Goal: Transaction & Acquisition: Obtain resource

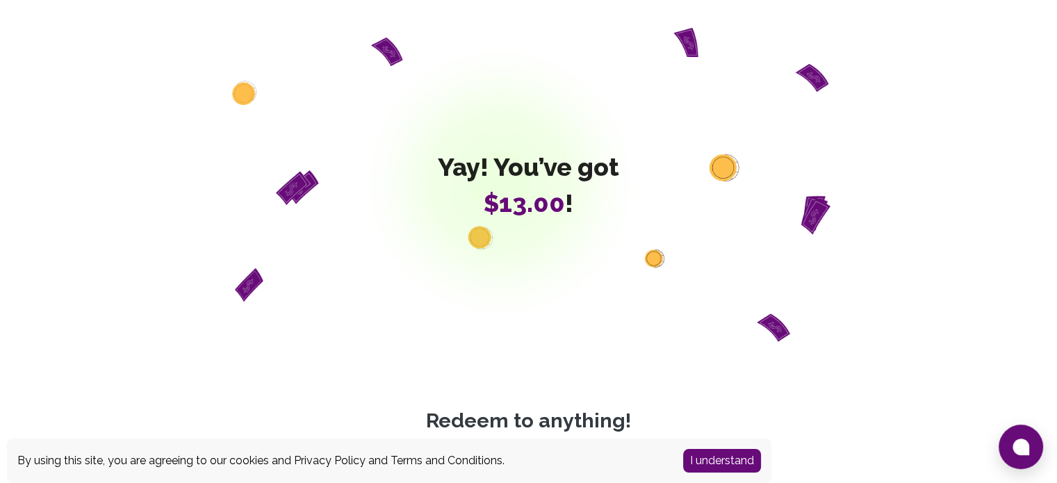
click at [737, 458] on button "I understand" at bounding box center [722, 461] width 78 height 24
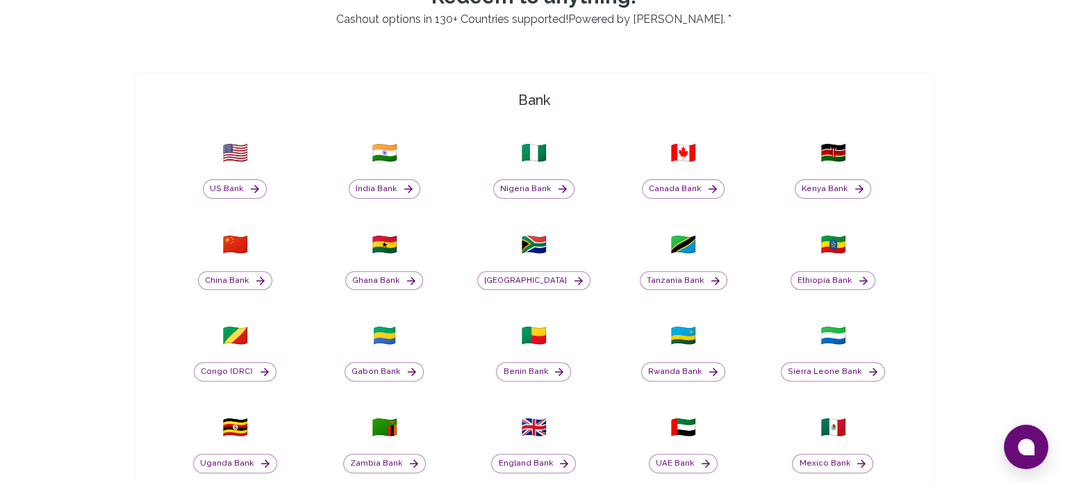
scroll to position [450, 0]
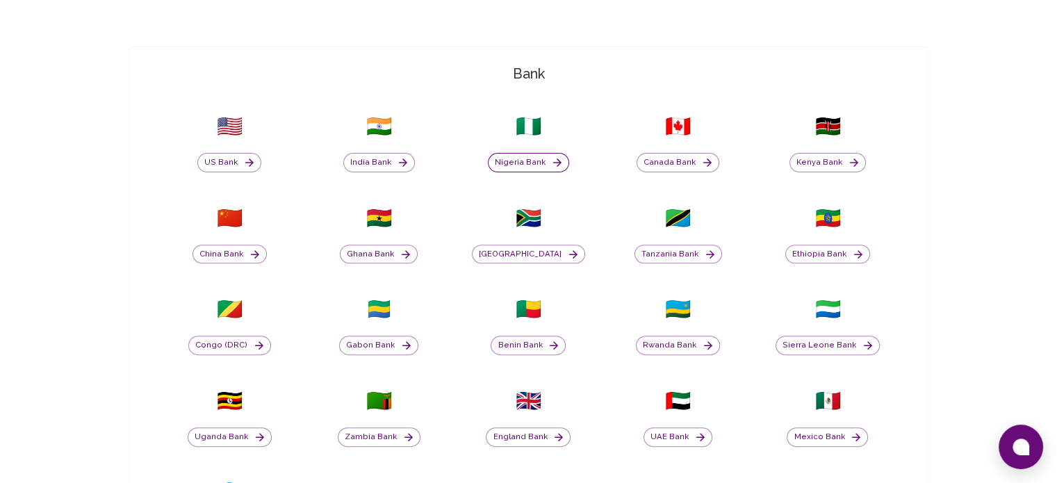
click at [542, 166] on button "Nigeria Bank" at bounding box center [528, 162] width 81 height 19
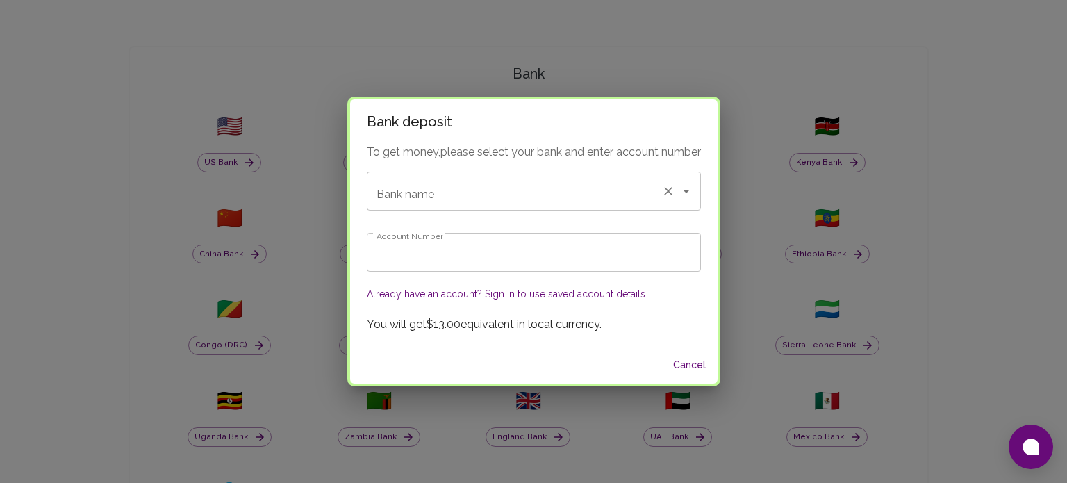
click at [688, 191] on icon "Open" at bounding box center [686, 191] width 7 height 3
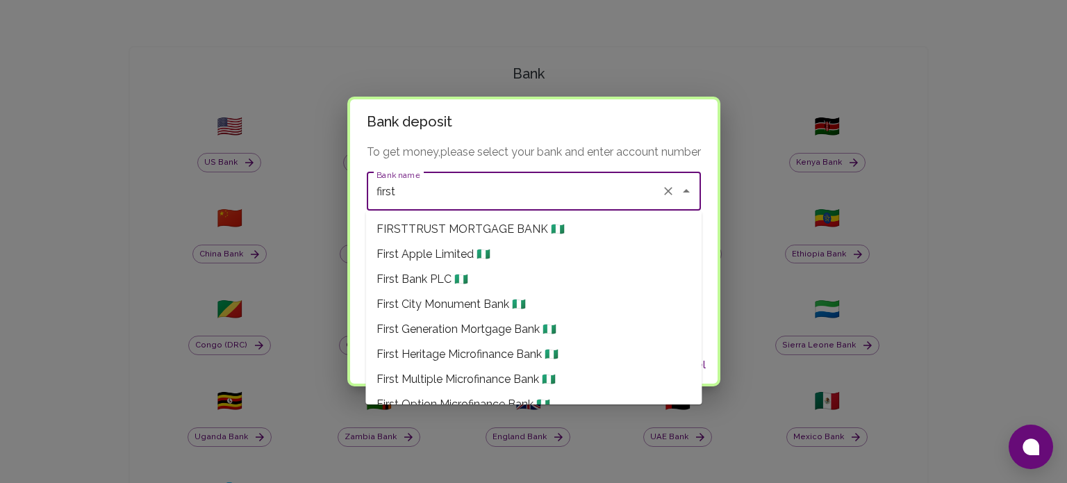
click at [481, 274] on li "First Bank PLC 🇳🇬" at bounding box center [534, 279] width 336 height 25
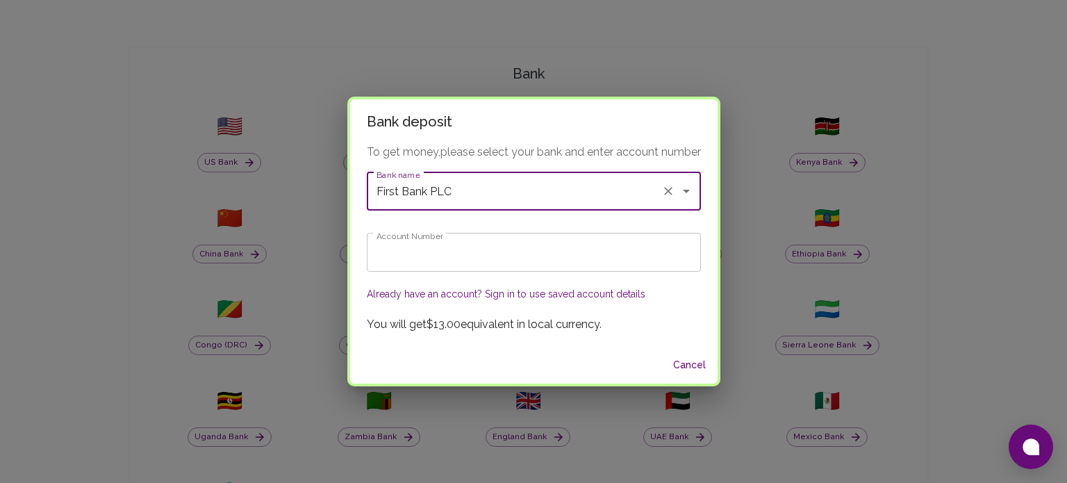
type input "First Bank PLC"
click at [503, 255] on input "Account Number" at bounding box center [534, 252] width 334 height 39
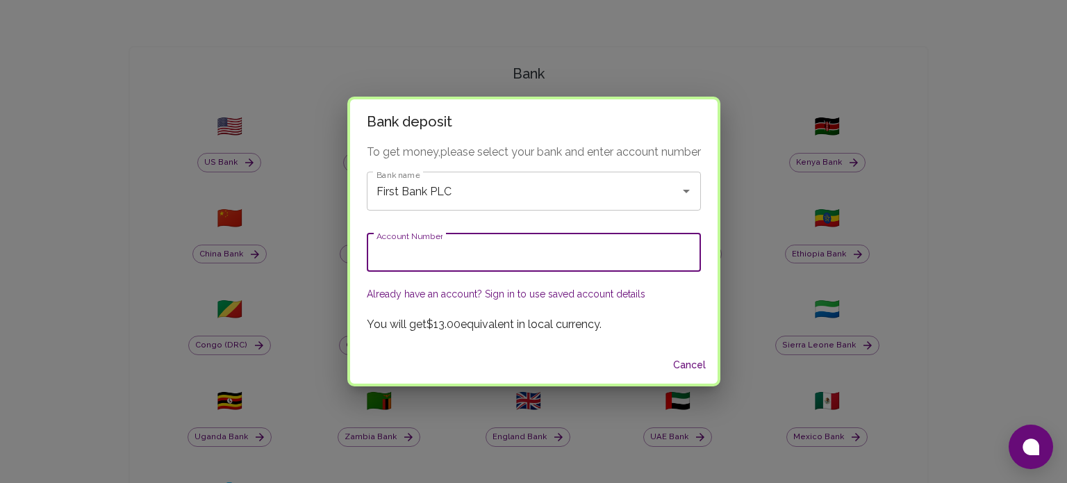
click at [542, 297] on button "Already have an account? Sign in to use saved account details" at bounding box center [506, 294] width 279 height 14
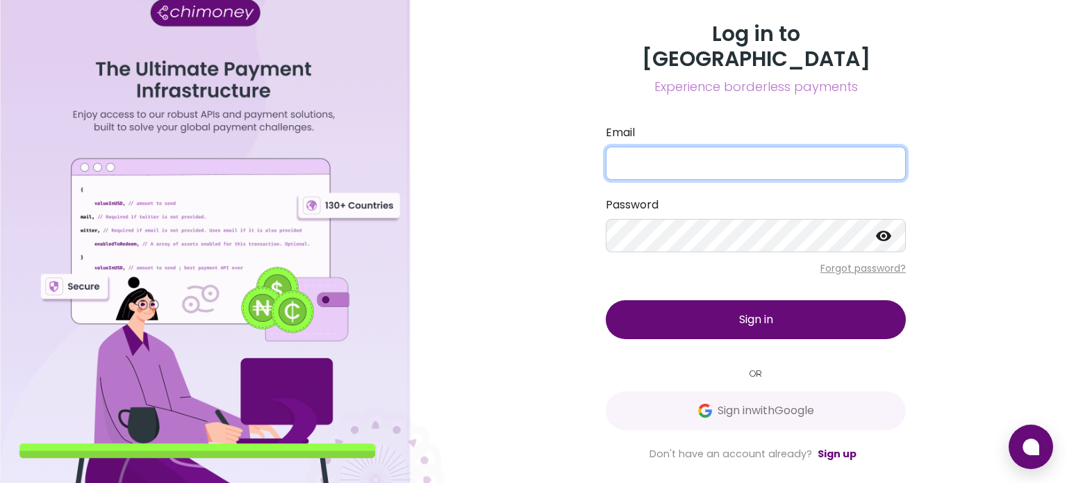
click at [719, 154] on input "Email" at bounding box center [756, 163] width 300 height 33
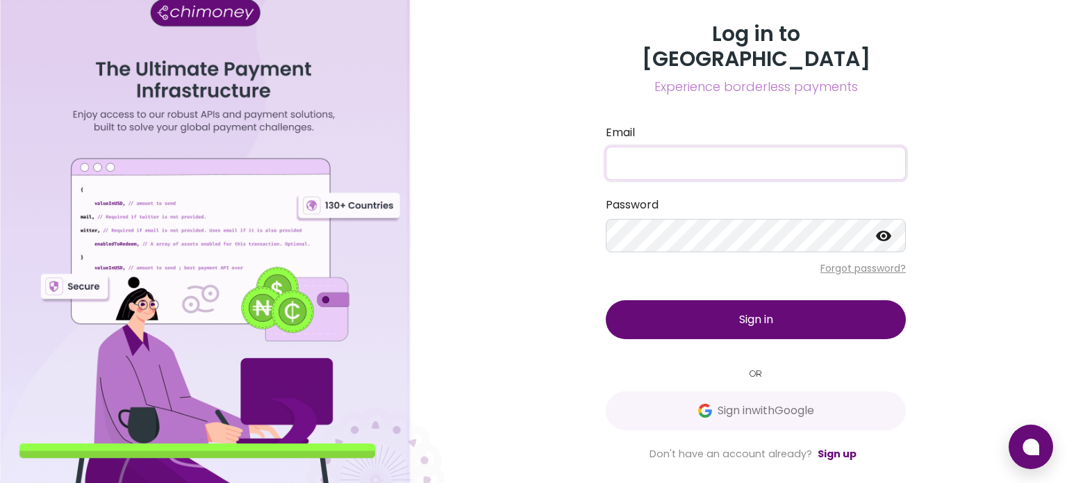
type input "[EMAIL_ADDRESS][DOMAIN_NAME]"
click at [748, 311] on span "Sign in" at bounding box center [756, 319] width 34 height 16
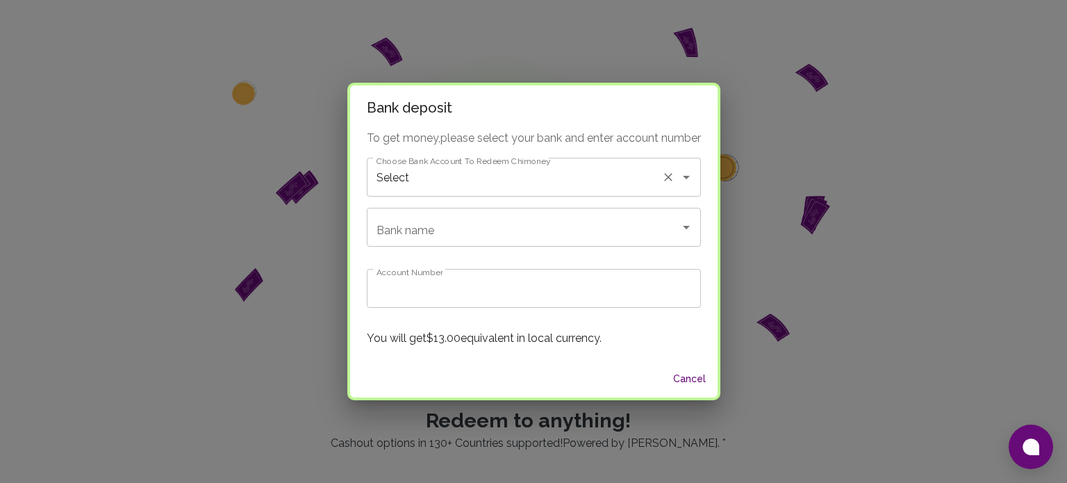
click at [690, 183] on icon "Open" at bounding box center [686, 177] width 17 height 17
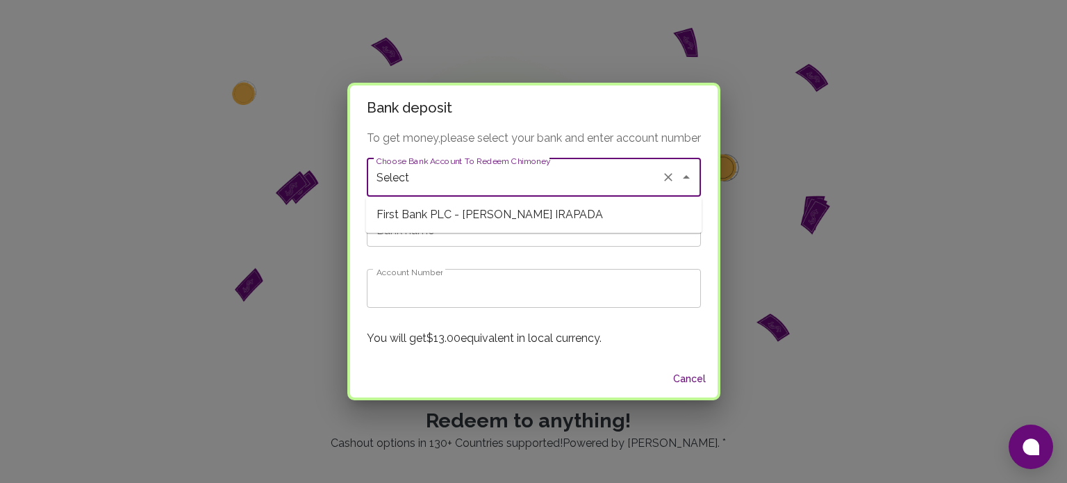
click at [653, 215] on span "First Bank PLC - [PERSON_NAME] IRAPADA" at bounding box center [534, 214] width 336 height 25
type input "First Bank PLC"
type input "3217050039"
type input "First Bank PLC - [PERSON_NAME] IRAPADA"
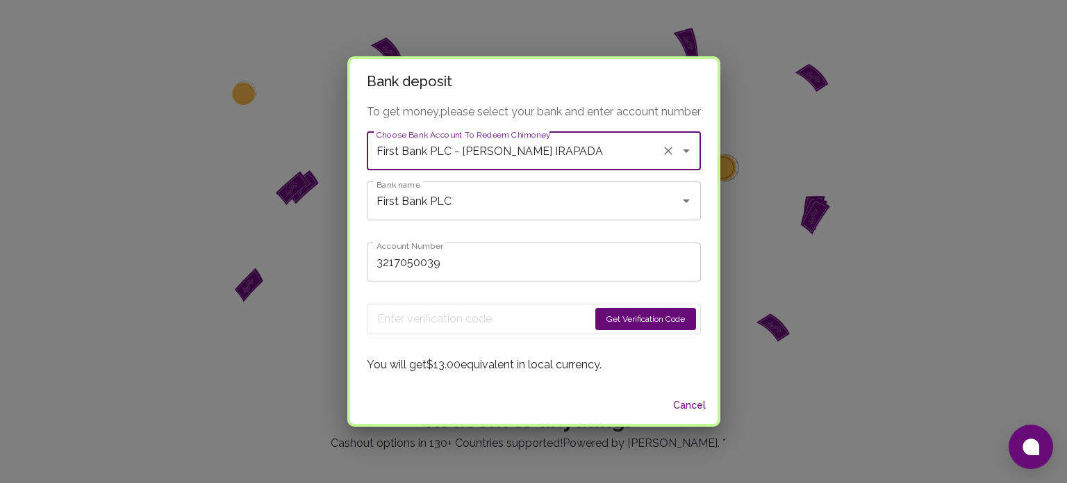
click at [673, 316] on button "Get Verification Code" at bounding box center [646, 319] width 101 height 22
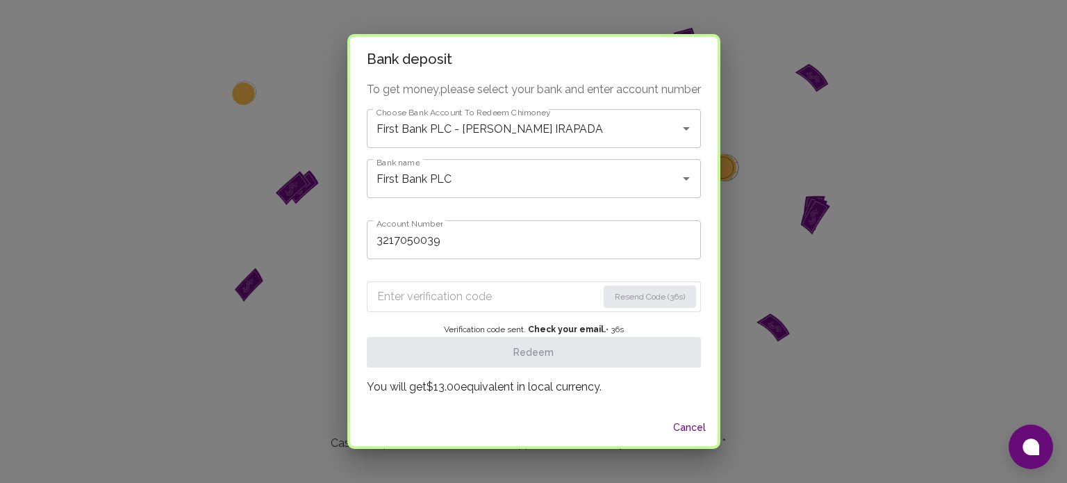
click at [445, 297] on input "Enter verification code" at bounding box center [487, 297] width 220 height 22
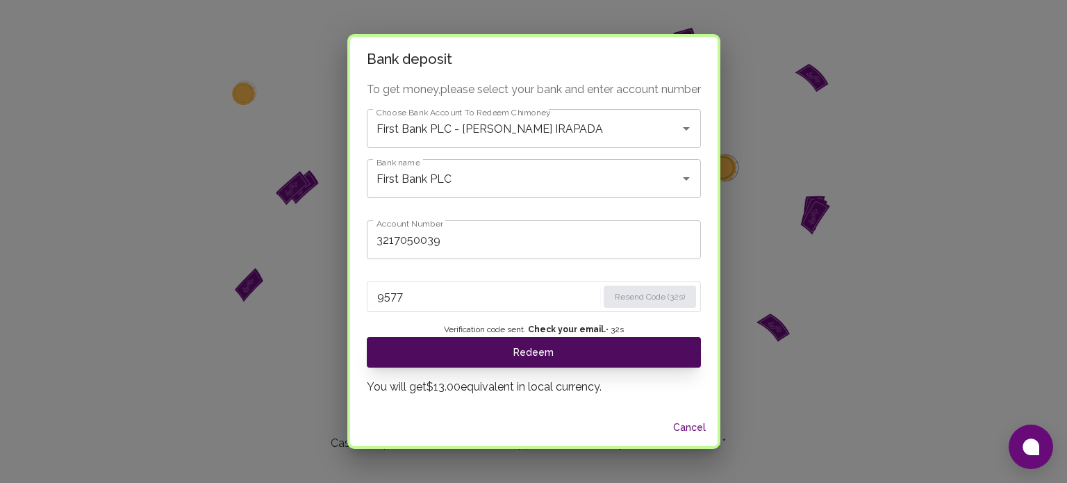
type input "9577"
click at [464, 354] on button "Redeem" at bounding box center [534, 352] width 334 height 31
